Goal: Task Accomplishment & Management: Manage account settings

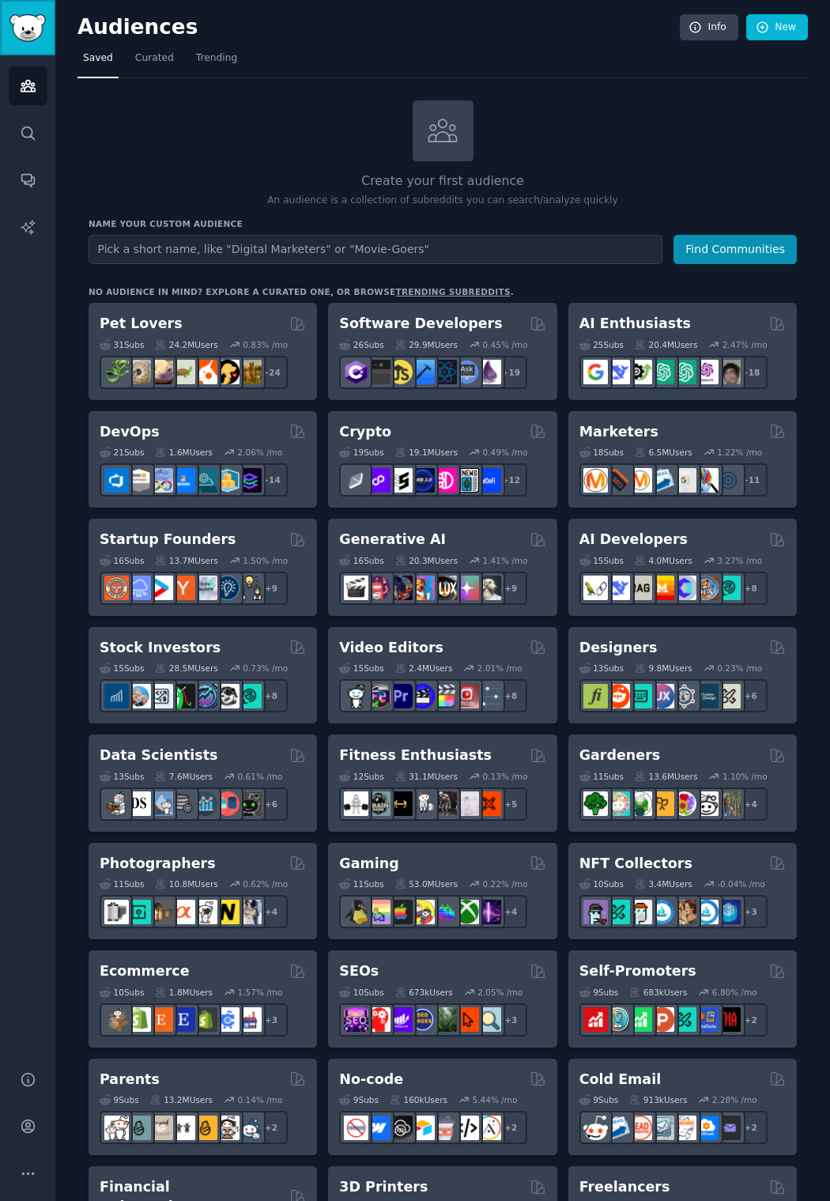
click at [22, 17] on img "Sidebar" at bounding box center [27, 28] width 36 height 28
click at [32, 137] on icon "Sidebar" at bounding box center [27, 133] width 13 height 13
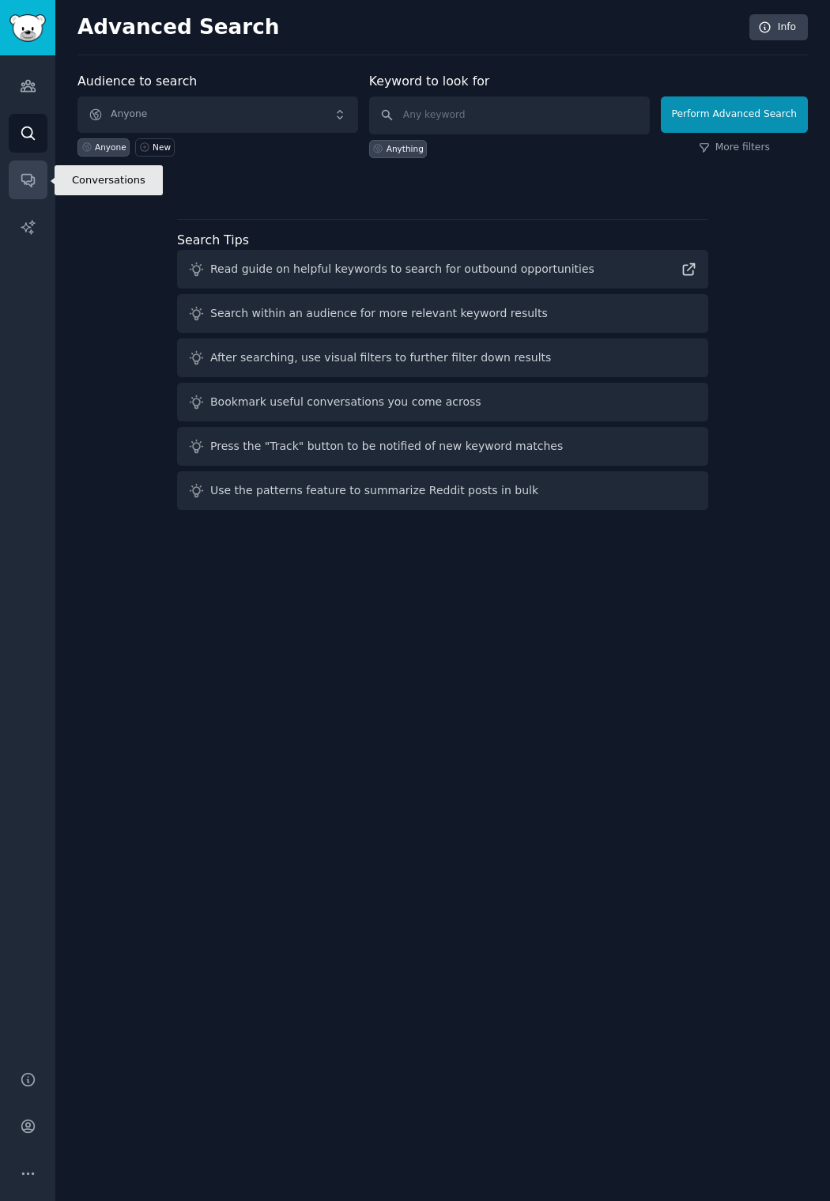
click at [25, 182] on icon "Sidebar" at bounding box center [27, 181] width 13 height 13
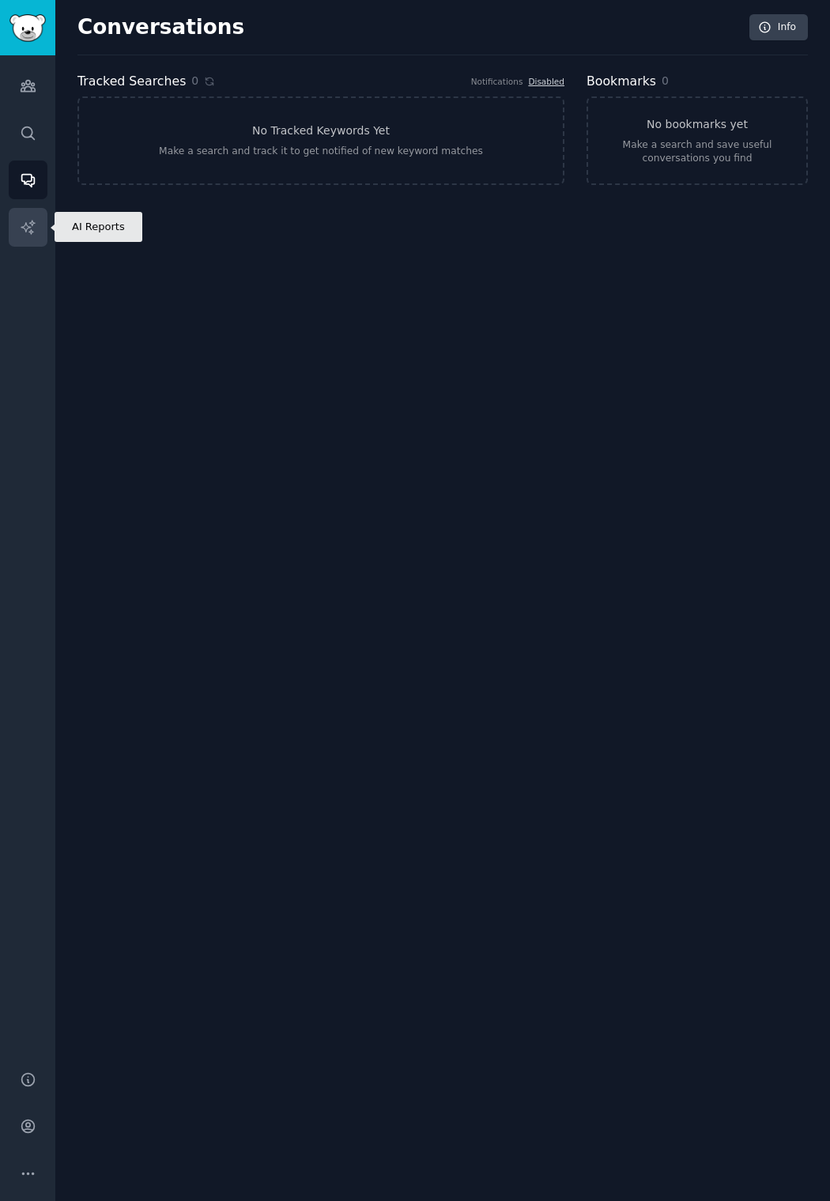
click at [43, 227] on link "AI Reports" at bounding box center [28, 227] width 39 height 39
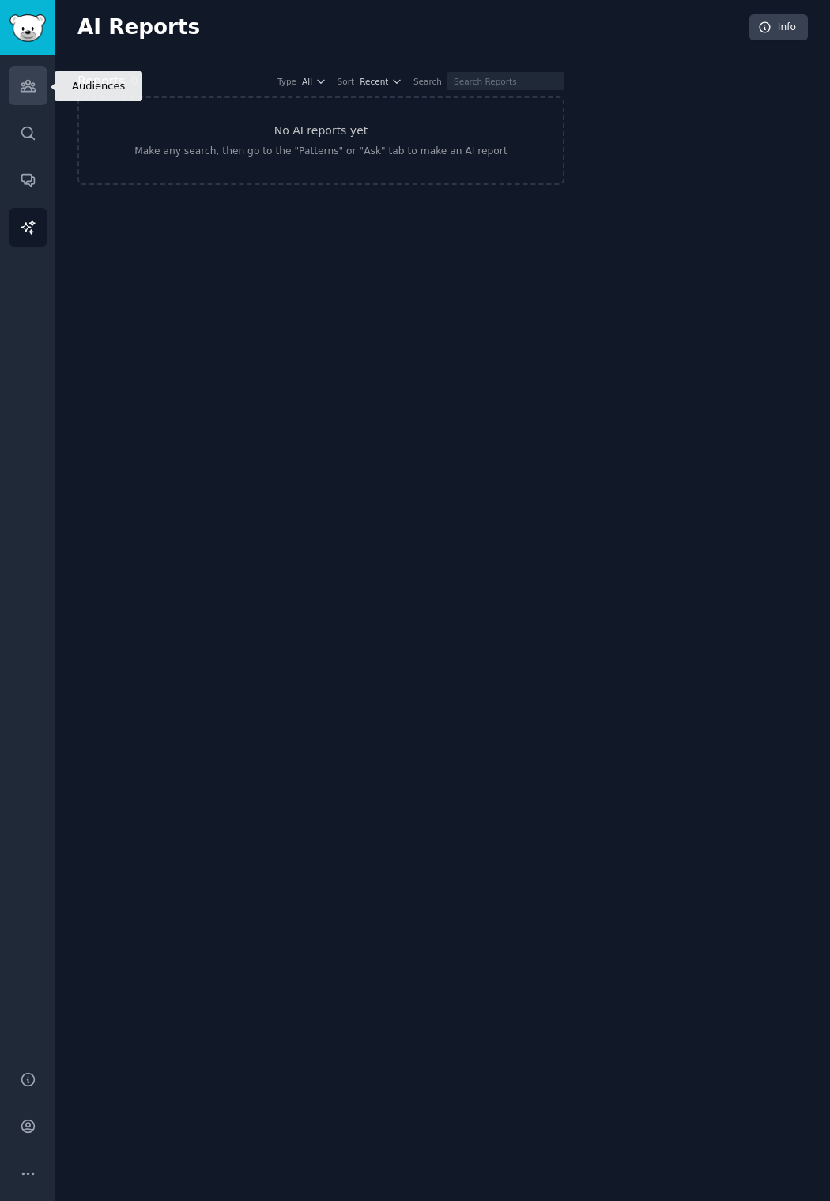
click at [43, 75] on link "Audiences" at bounding box center [28, 85] width 39 height 39
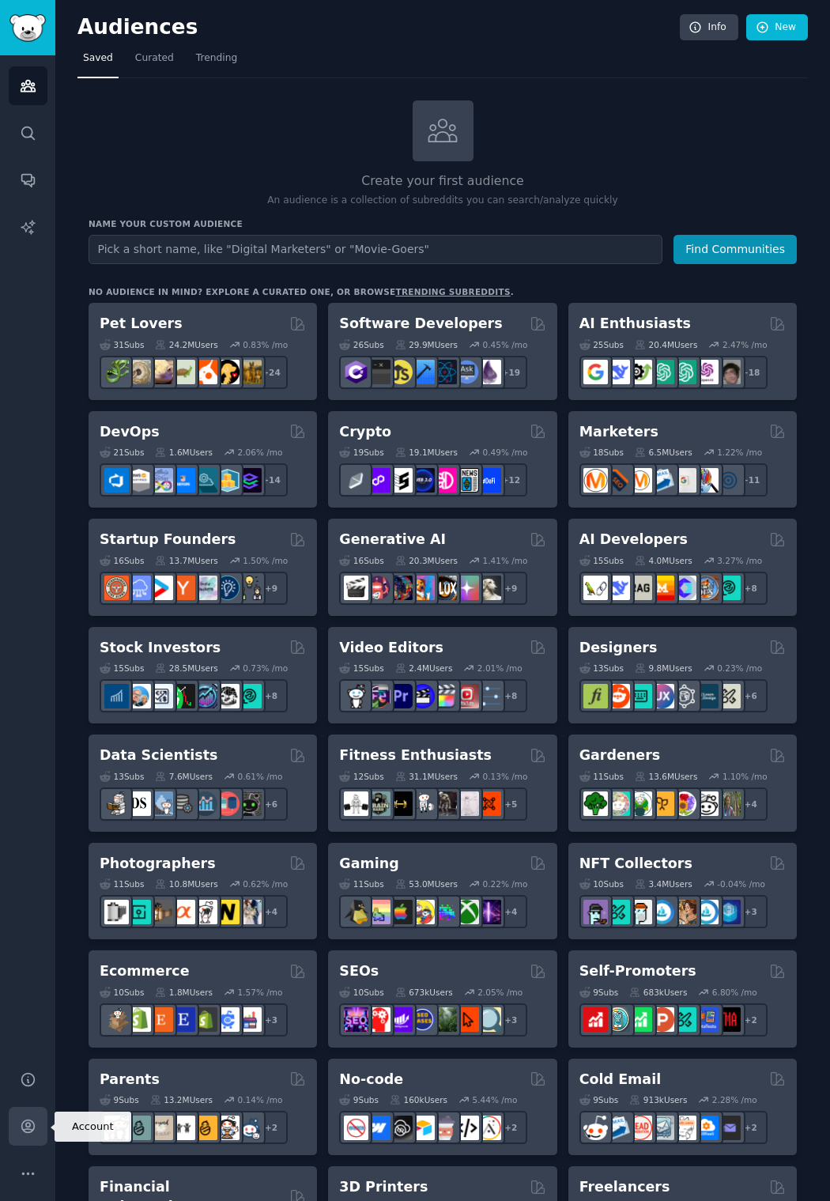
click at [26, 1127] on icon "Sidebar" at bounding box center [27, 1127] width 13 height 13
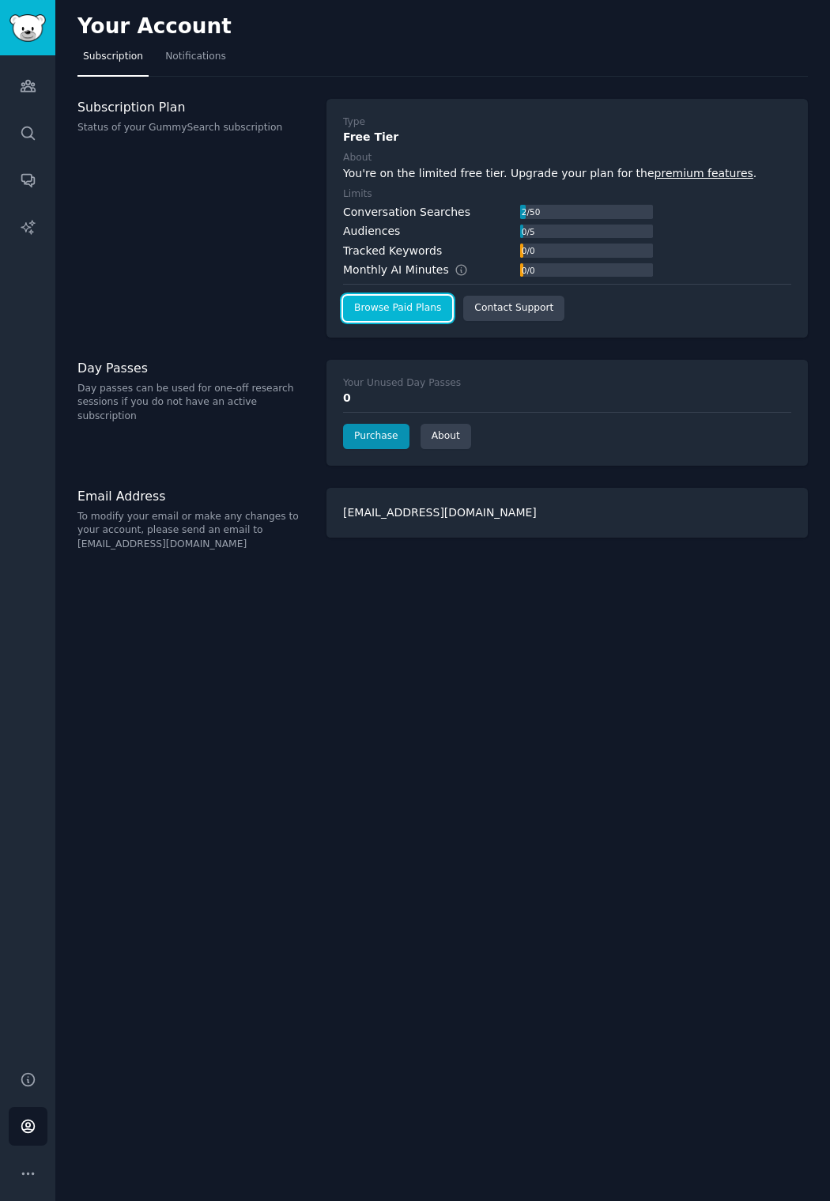
click at [413, 308] on link "Browse Paid Plans" at bounding box center [397, 308] width 109 height 25
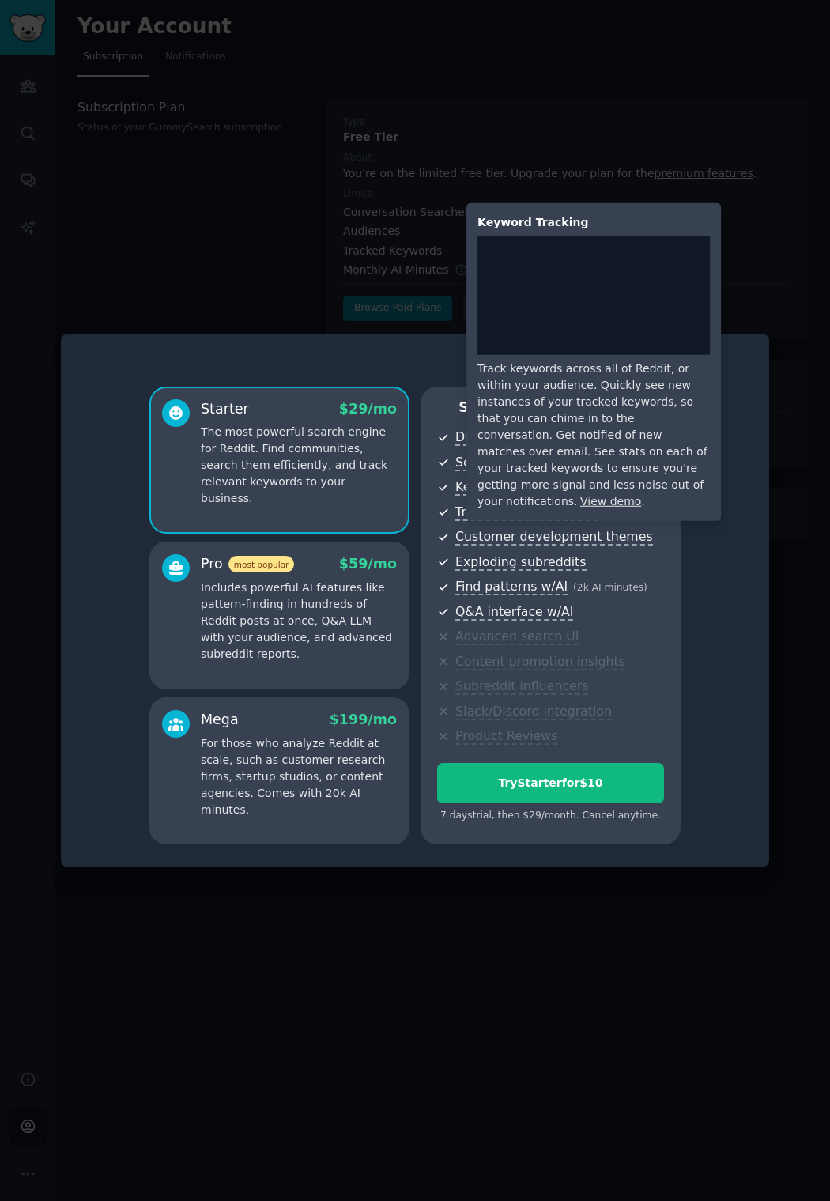
click at [641, 495] on link "View demo" at bounding box center [611, 501] width 61 height 13
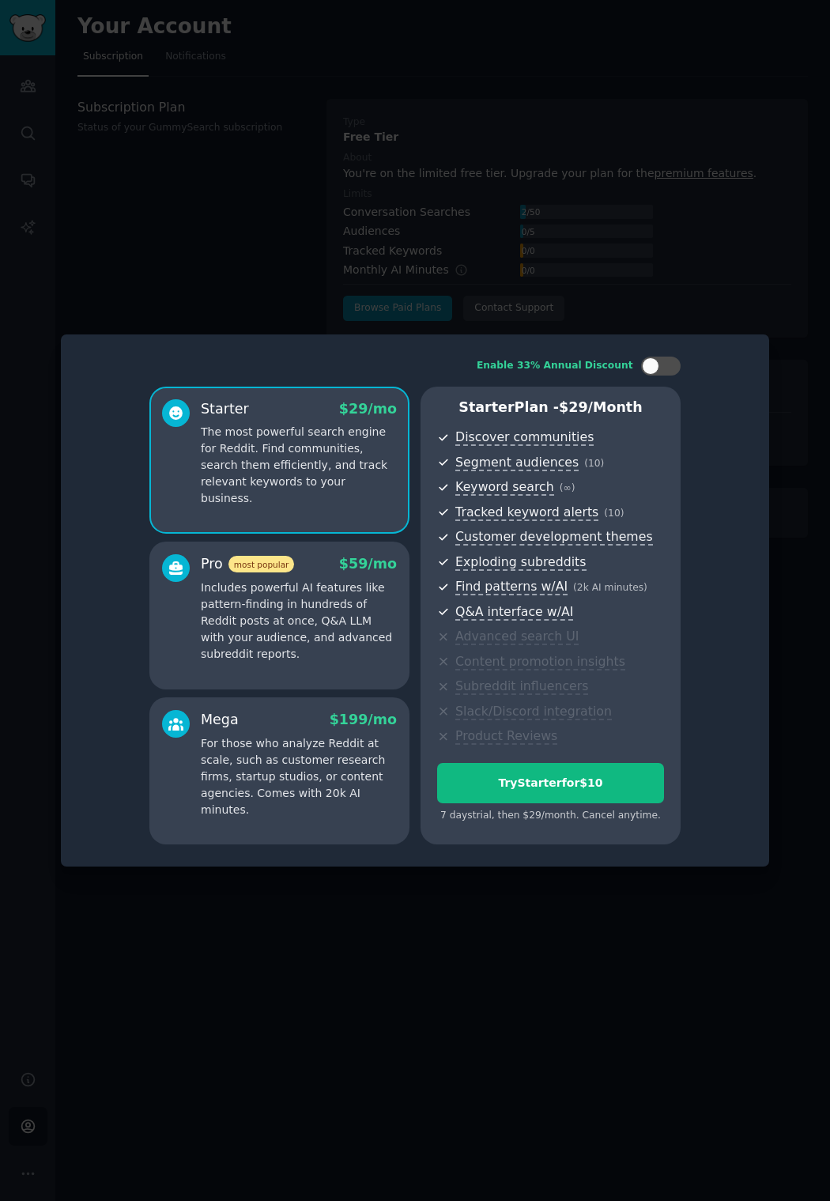
click at [475, 909] on div at bounding box center [415, 600] width 830 height 1201
